Goal: Subscribe to service/newsletter

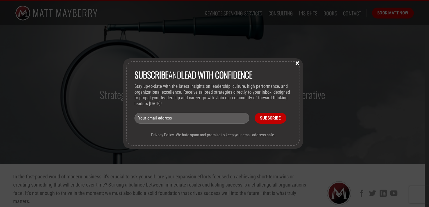
drag, startPoint x: 206, startPoint y: 118, endPoint x: 187, endPoint y: 115, distance: 19.0
click at [187, 115] on input "email" at bounding box center [192, 118] width 115 height 11
type input "[EMAIL_ADDRESS][DOMAIN_NAME]"
click at [269, 115] on input "Subscribe" at bounding box center [271, 118] width 32 height 11
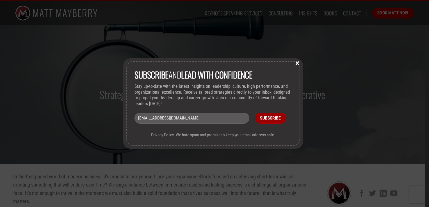
click at [269, 118] on input "Subscribe" at bounding box center [271, 118] width 32 height 11
drag, startPoint x: 269, startPoint y: 118, endPoint x: 373, endPoint y: 72, distance: 113.0
click at [373, 72] on div "Subscribe and lead with Confidence Stay up-to-date with the latest insights on …" at bounding box center [214, 103] width 429 height 207
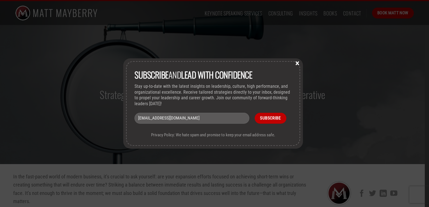
click at [373, 72] on div "Subscribe and lead with Confidence Stay up-to-date with the latest insights on …" at bounding box center [214, 103] width 429 height 207
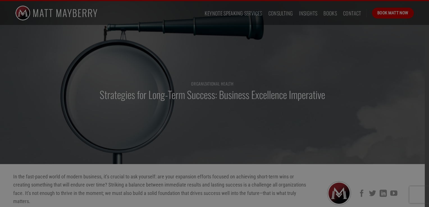
click at [300, 61] on button "×" at bounding box center [297, 60] width 8 height 5
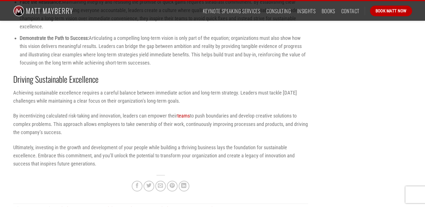
scroll to position [748, 0]
